Goal: Task Accomplishment & Management: Complete application form

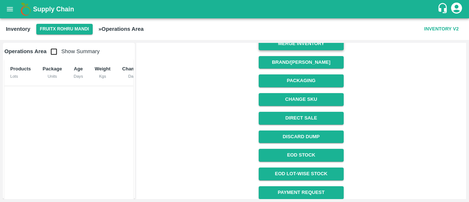
scroll to position [127, 0]
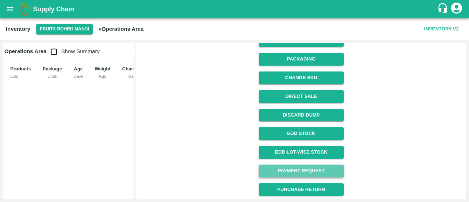
click at [301, 172] on link "Payment Request" at bounding box center [301, 171] width 85 height 13
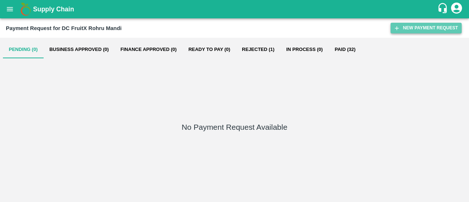
click at [422, 26] on button "New Payment Request" at bounding box center [426, 28] width 71 height 11
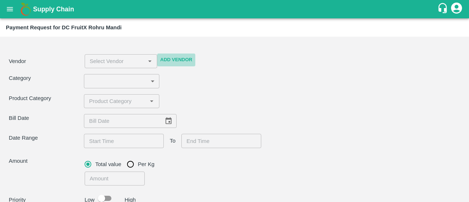
click at [182, 59] on button "Add Vendor" at bounding box center [176, 60] width 38 height 13
